Goal: Task Accomplishment & Management: Manage account settings

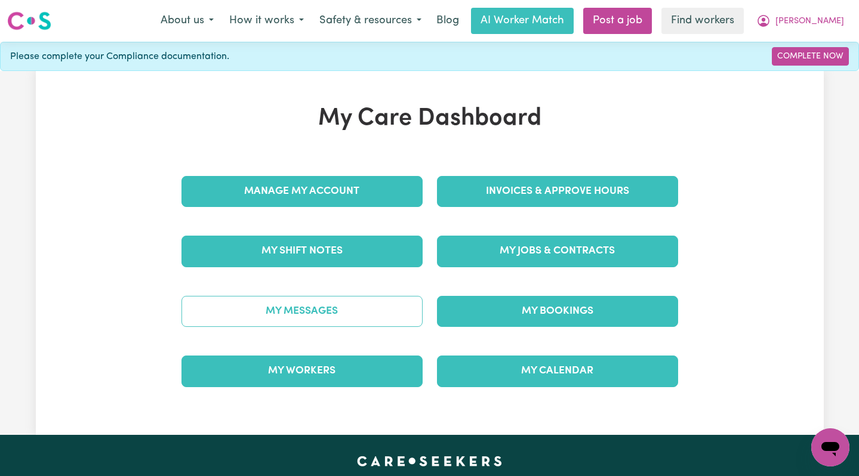
click at [347, 322] on link "My Messages" at bounding box center [301, 311] width 241 height 31
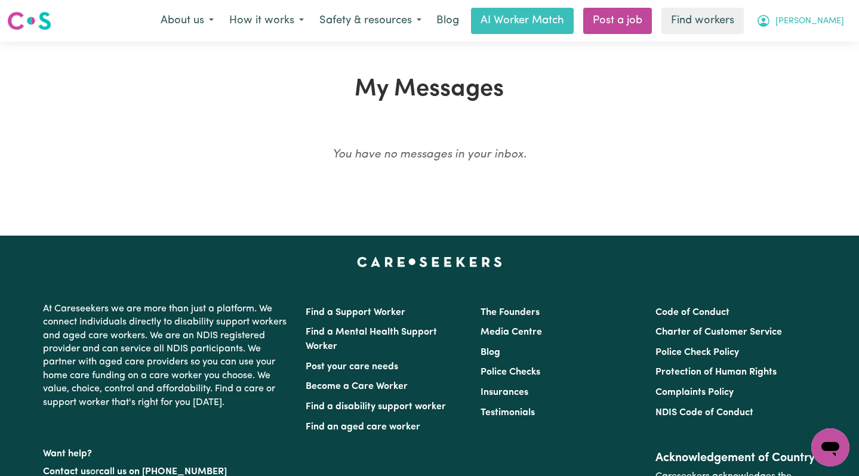
click at [824, 23] on span "[PERSON_NAME]" at bounding box center [810, 21] width 69 height 13
click at [811, 63] on link "Logout" at bounding box center [804, 68] width 94 height 23
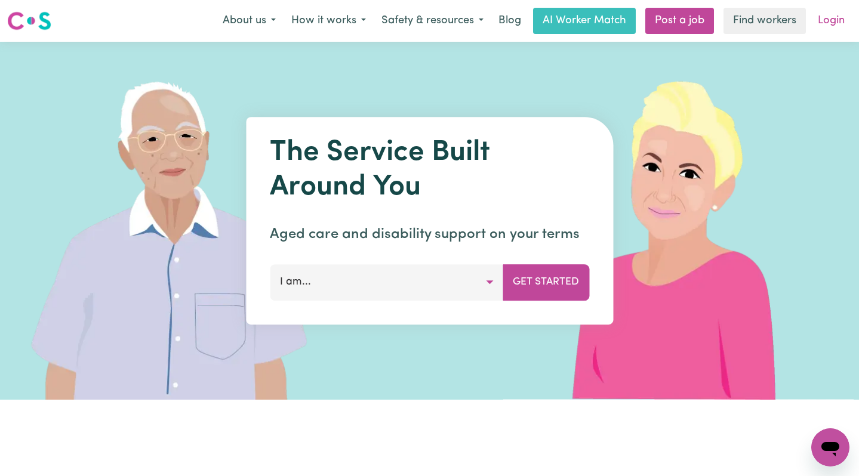
click at [824, 24] on link "Login" at bounding box center [831, 21] width 41 height 26
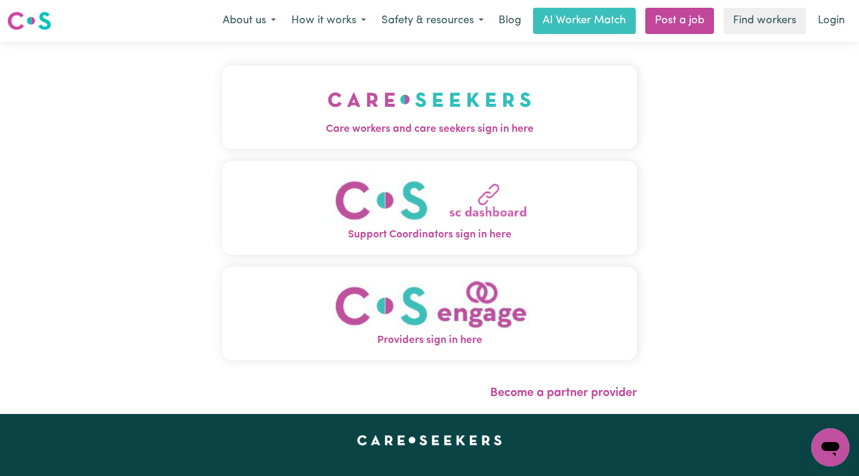
click at [439, 72] on button "Care workers and care seekers sign in here" at bounding box center [430, 108] width 416 height 84
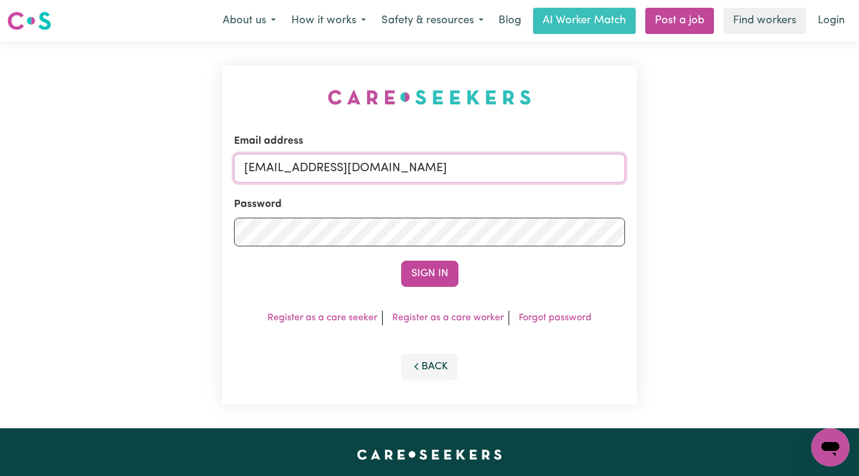
drag, startPoint x: 564, startPoint y: 165, endPoint x: 306, endPoint y: 166, distance: 257.9
click at [306, 166] on input "[EMAIL_ADDRESS][DOMAIN_NAME]" at bounding box center [430, 168] width 392 height 29
paste input "DragiAltidoBexley"
type input "[EMAIL_ADDRESS][DOMAIN_NAME]"
click at [401, 261] on button "Sign In" at bounding box center [429, 274] width 57 height 26
